Goal: Task Accomplishment & Management: Complete application form

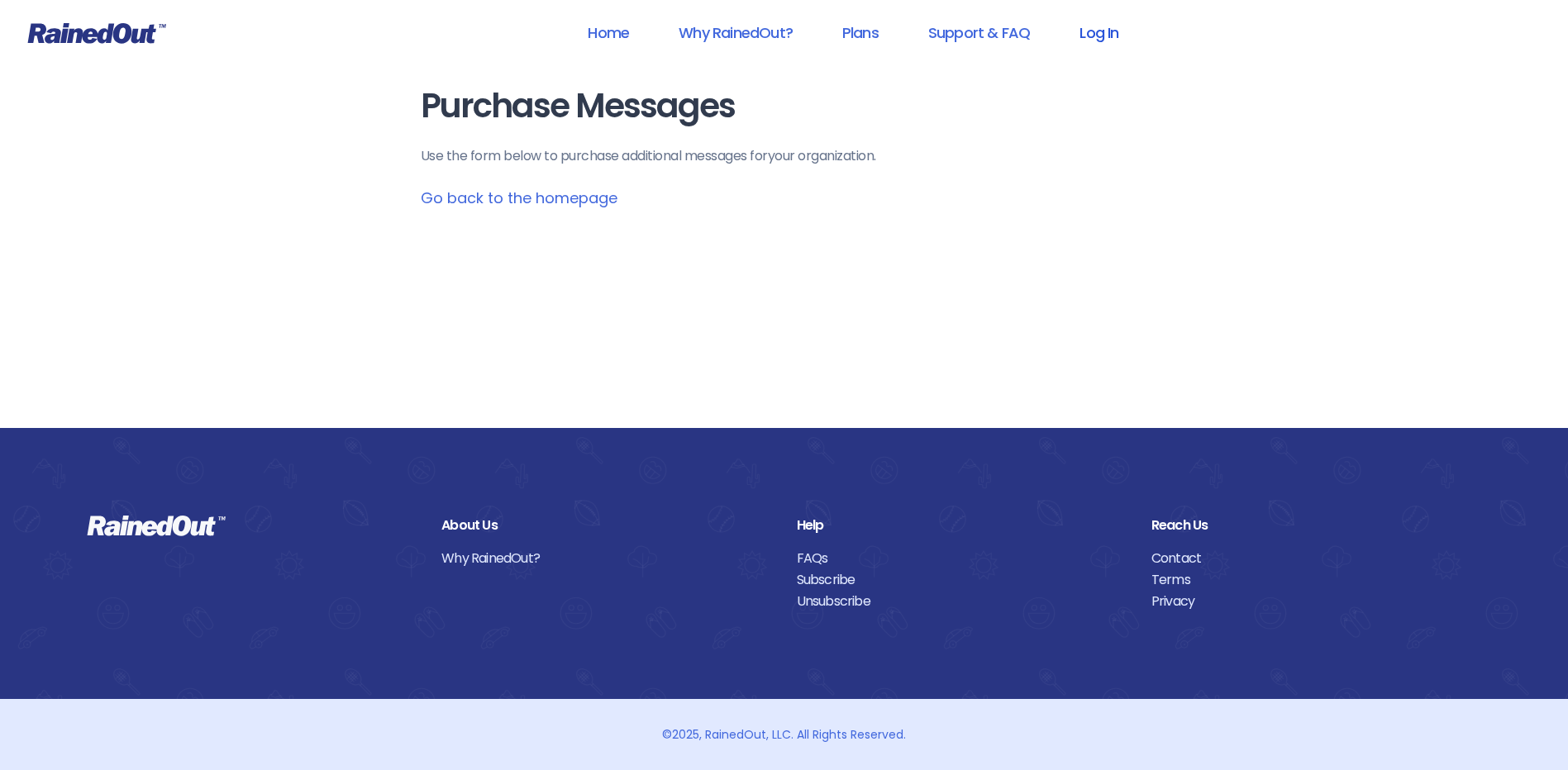
click at [1085, 22] on link "Log In" at bounding box center [1099, 32] width 82 height 37
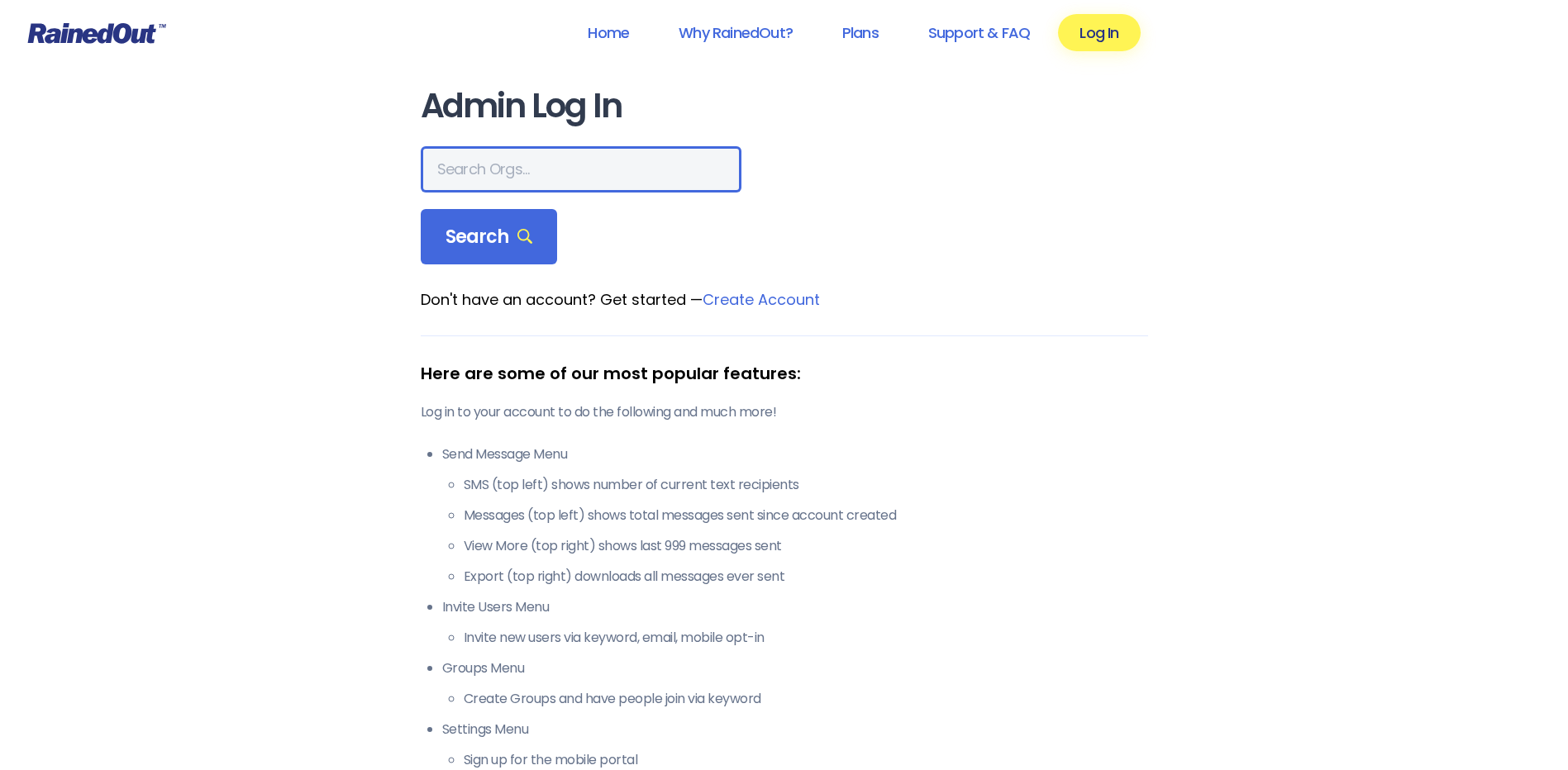
click at [485, 169] on input "text" at bounding box center [580, 169] width 321 height 47
type input "wcs"
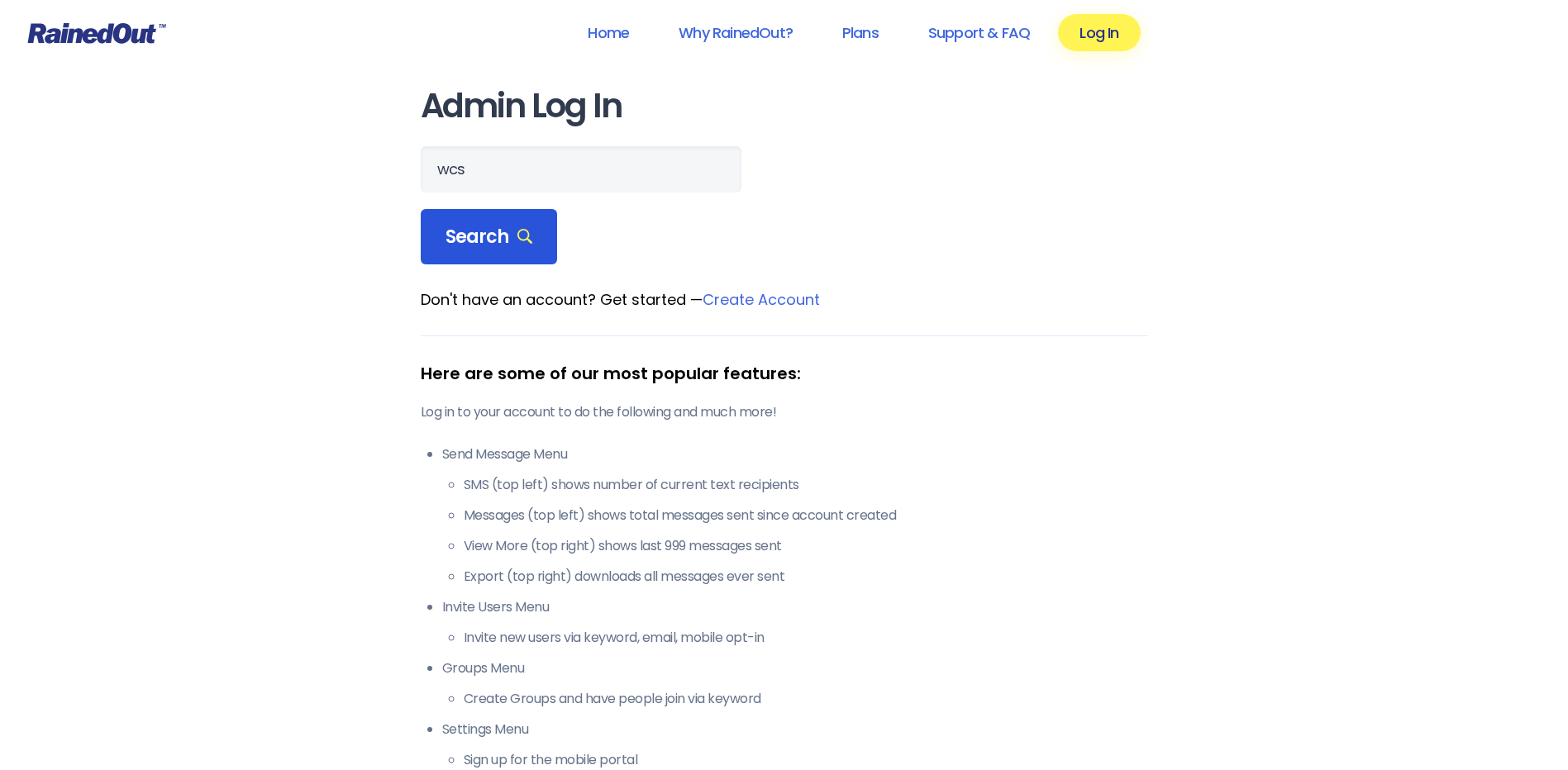
click at [519, 237] on icon at bounding box center [524, 237] width 16 height 16
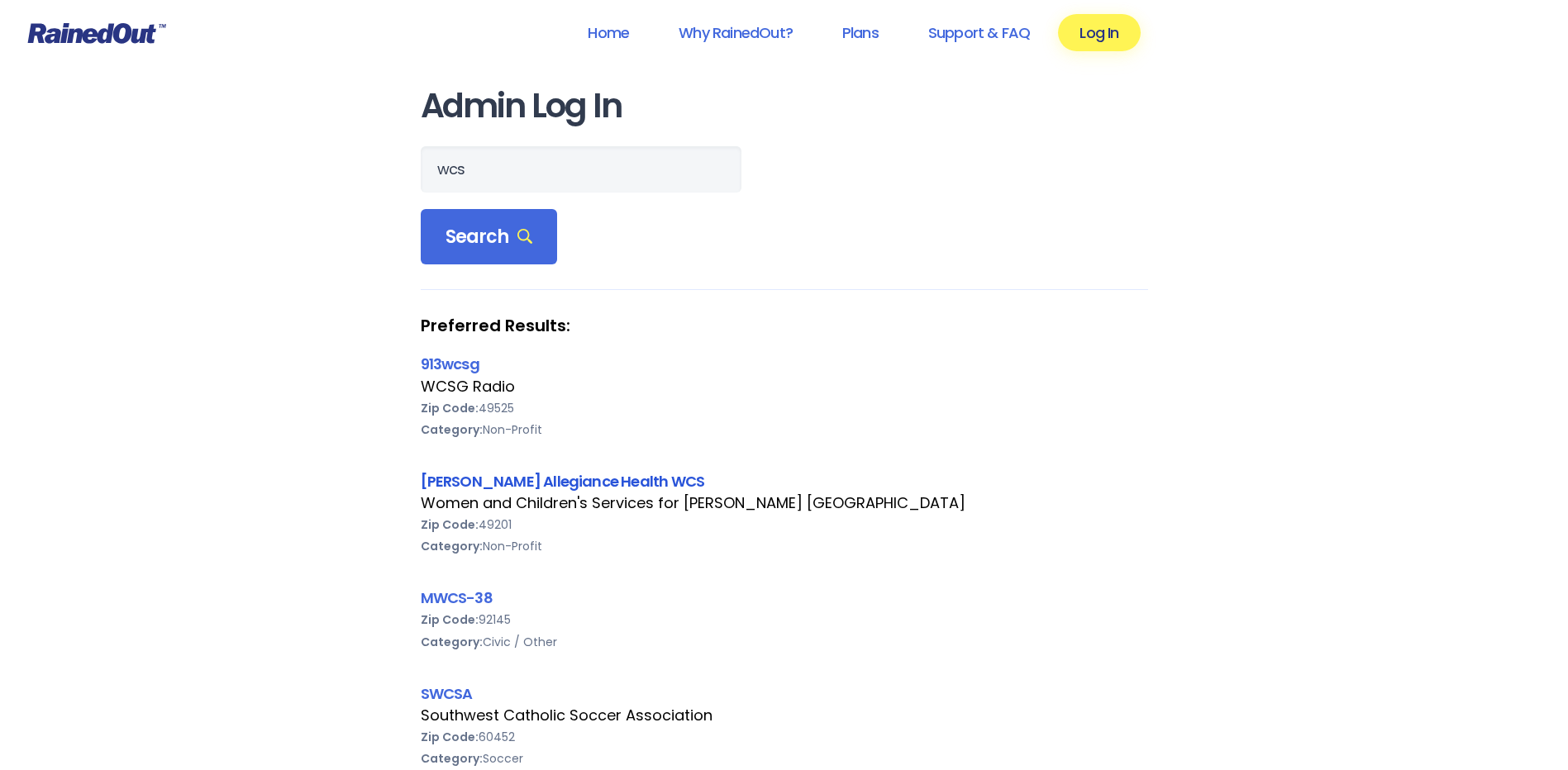
click at [442, 483] on link "[PERSON_NAME] Allegiance Health WCS" at bounding box center [562, 480] width 284 height 21
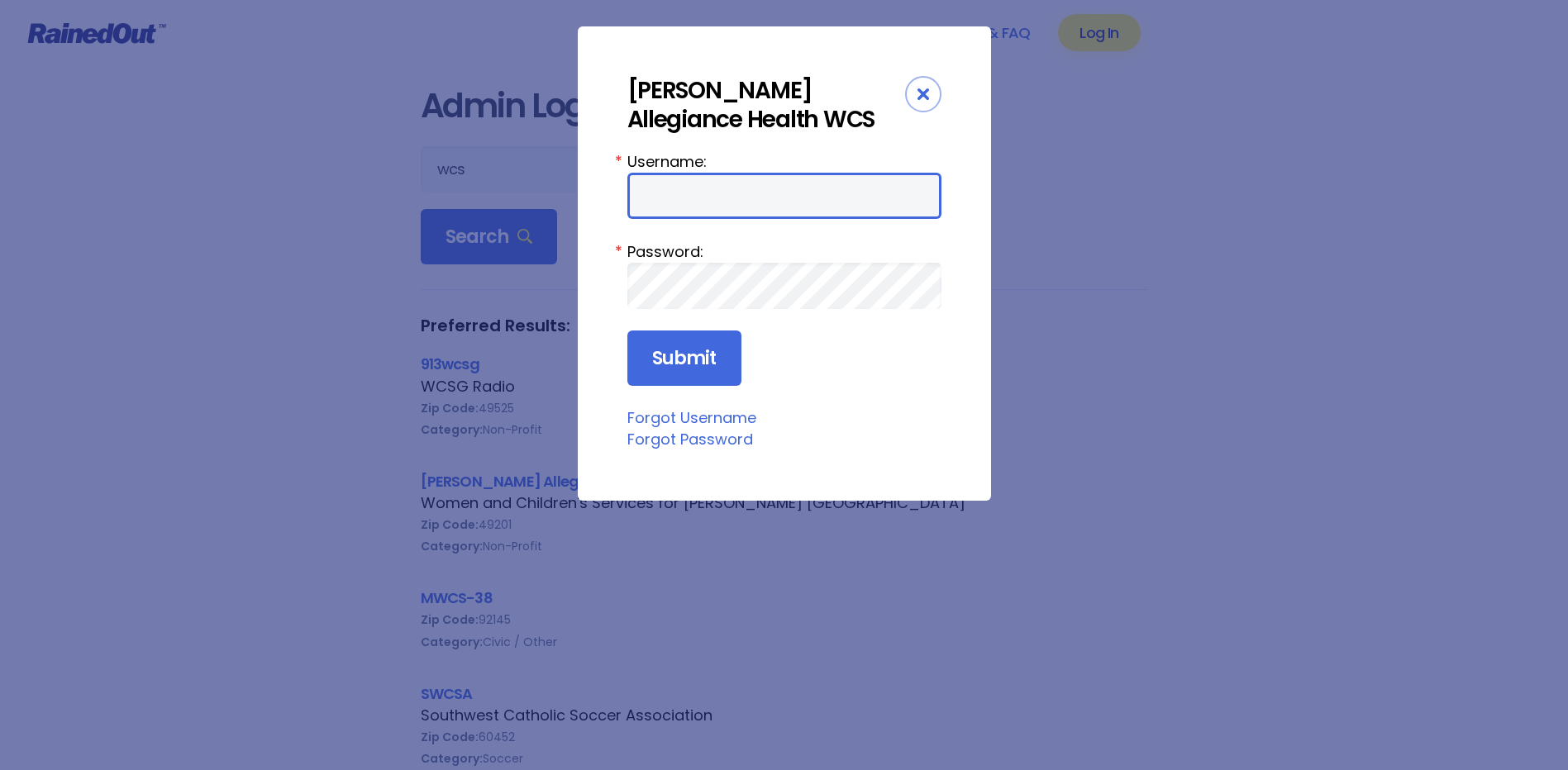
click at [724, 208] on input "Username:" at bounding box center [784, 195] width 314 height 47
type input "amercur1"
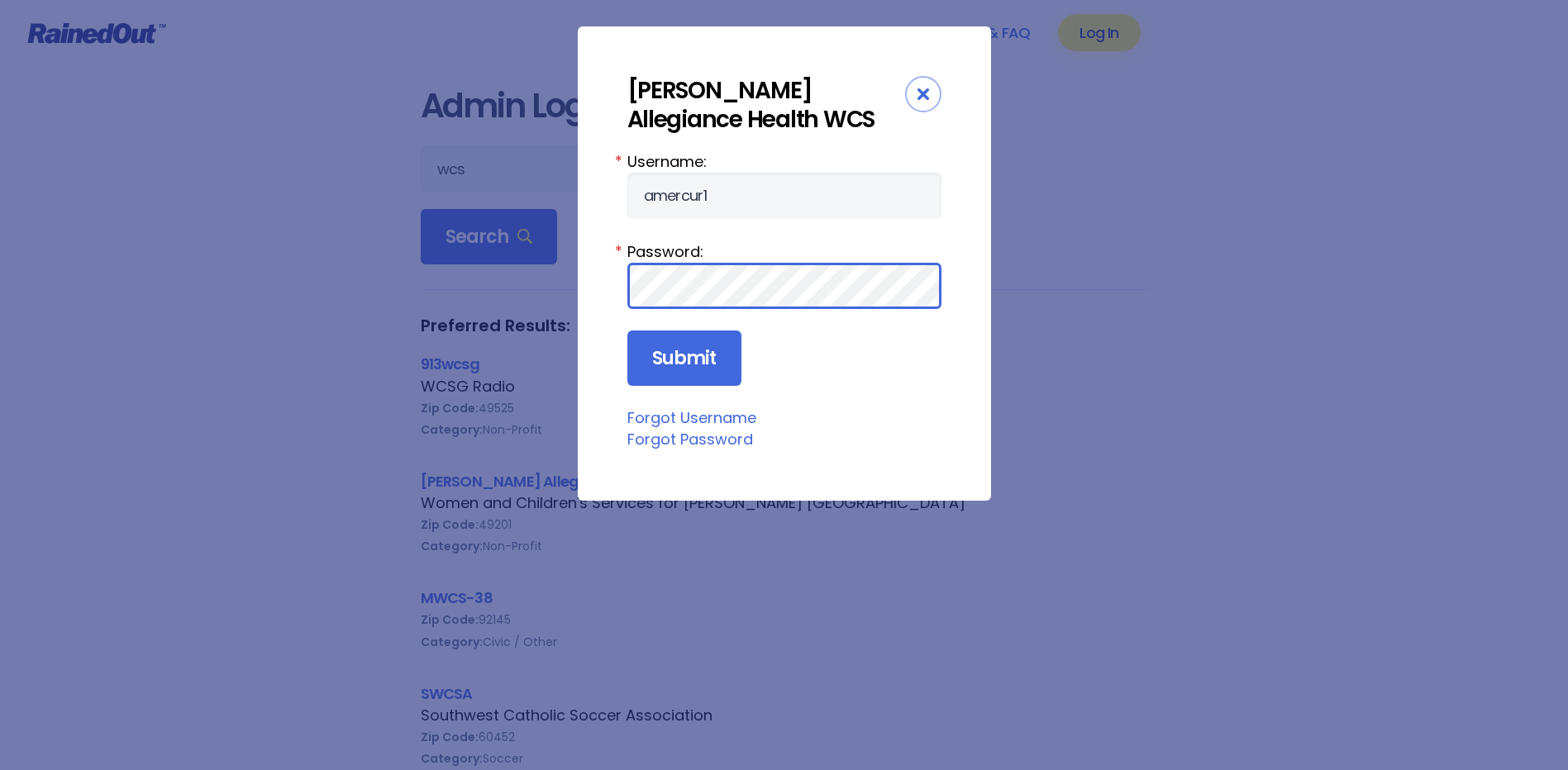
click at [627, 331] on input "Submit" at bounding box center [683, 358] width 114 height 56
